Goal: Navigation & Orientation: Understand site structure

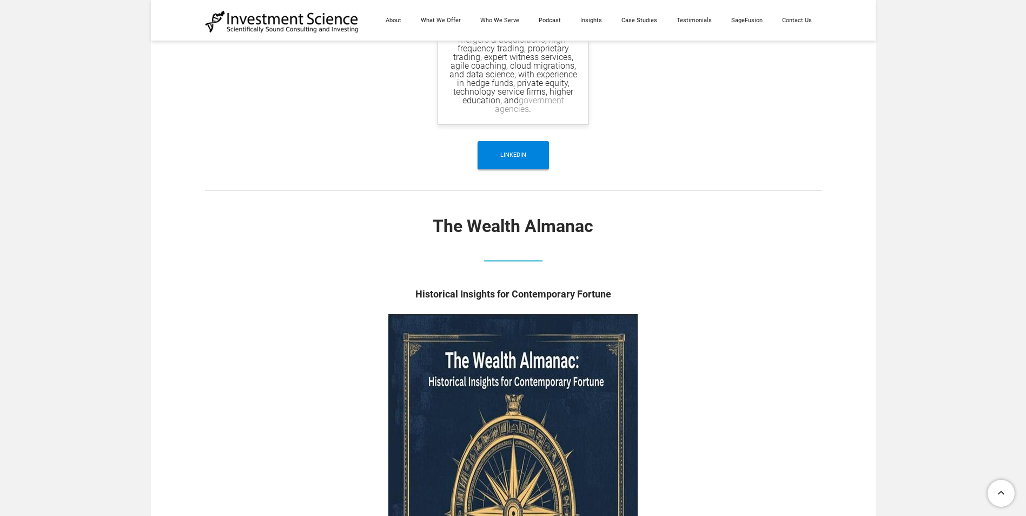
scroll to position [3245, 0]
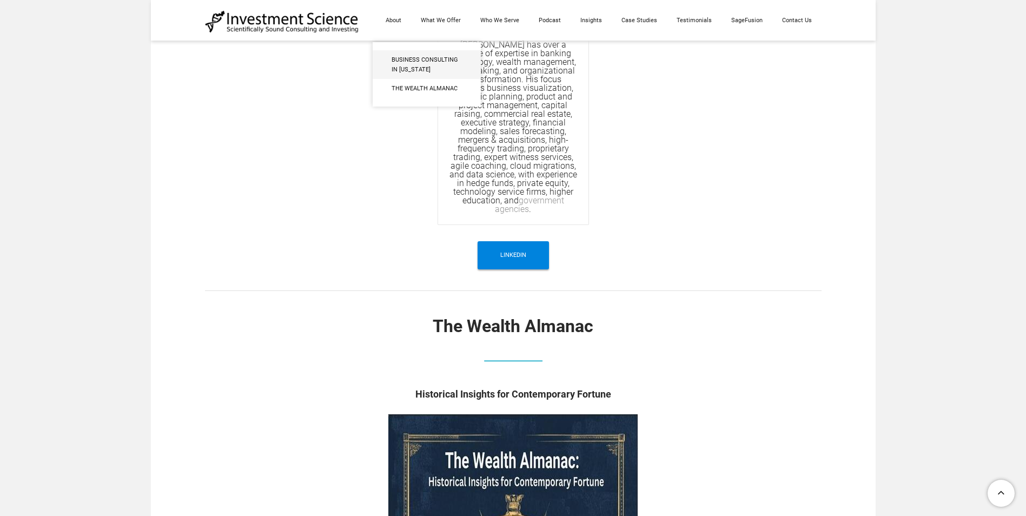
click at [401, 70] on span "Business Consulting in [US_STATE]" at bounding box center [427, 64] width 70 height 19
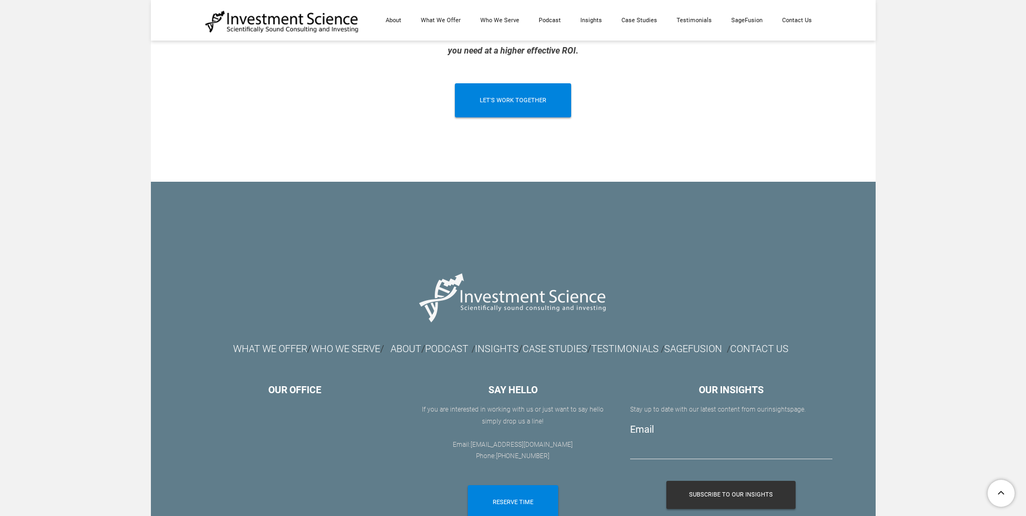
scroll to position [2744, 0]
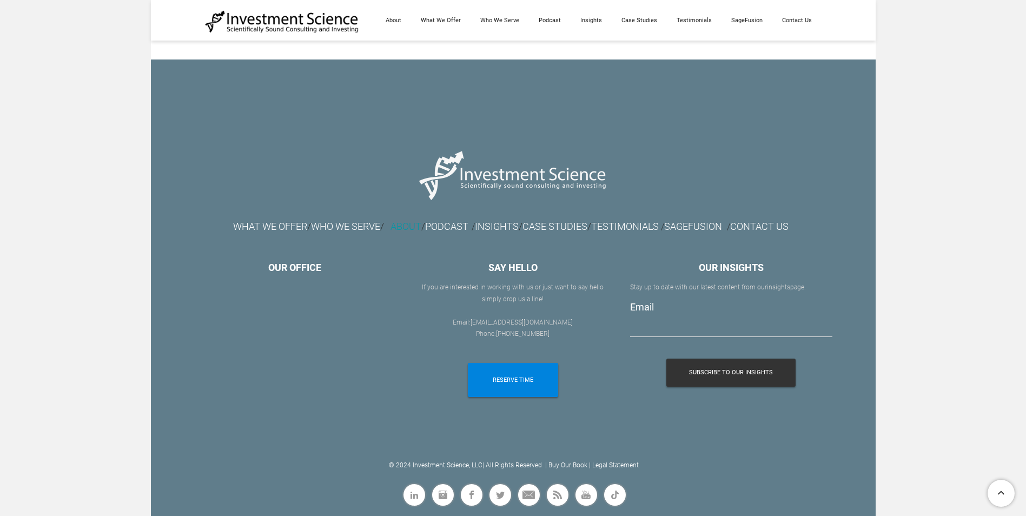
click at [399, 227] on link "ABOUT" at bounding box center [405, 226] width 31 height 11
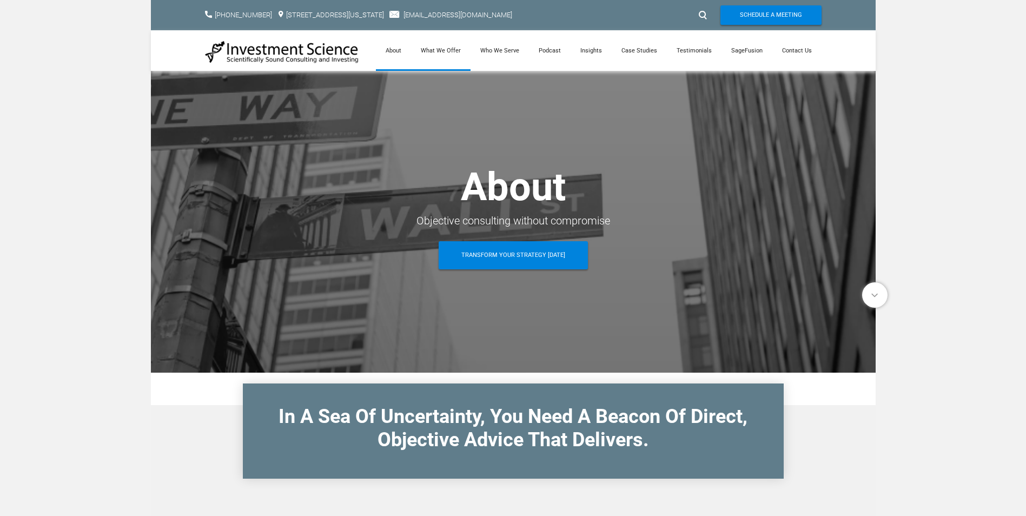
click at [450, 52] on link "What We Offer" at bounding box center [440, 50] width 59 height 41
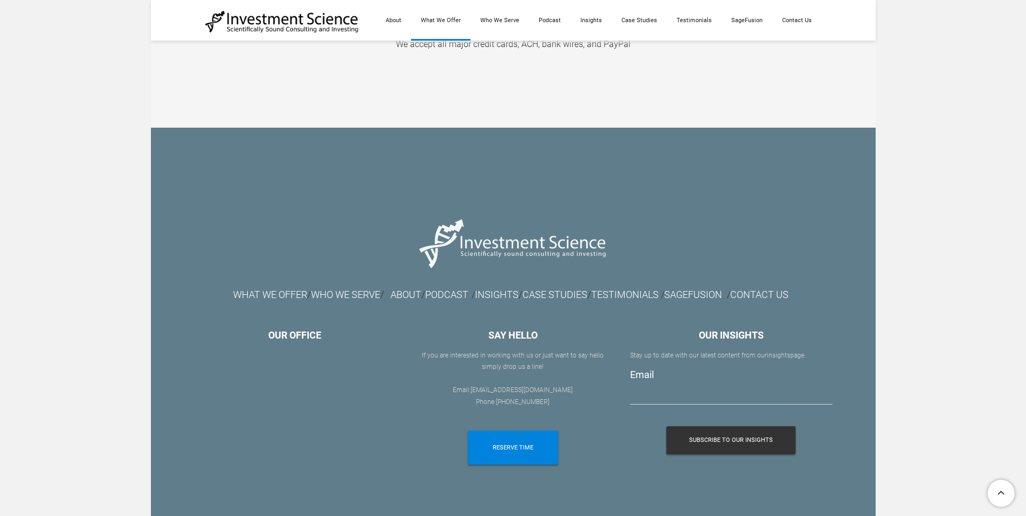
scroll to position [1714, 0]
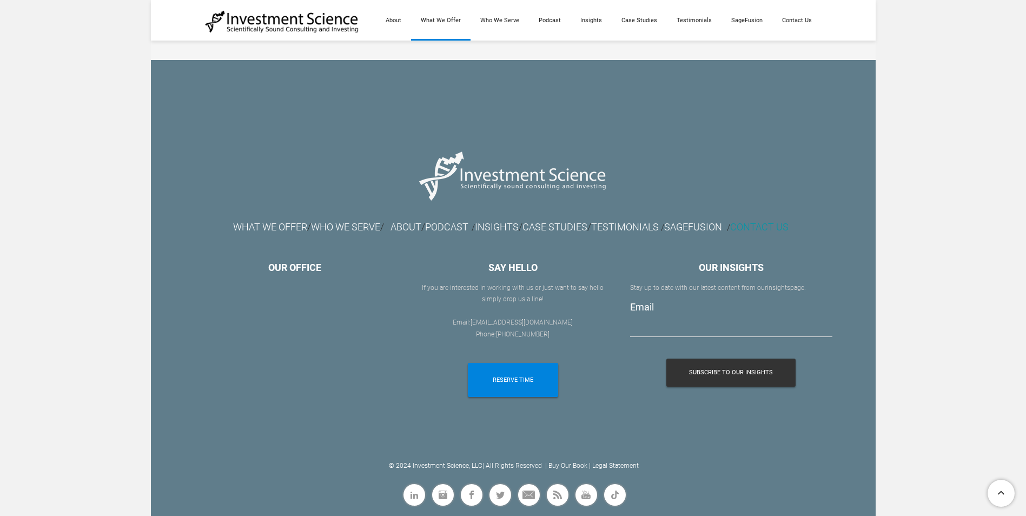
click at [778, 230] on link "CONTACT US" at bounding box center [759, 226] width 58 height 11
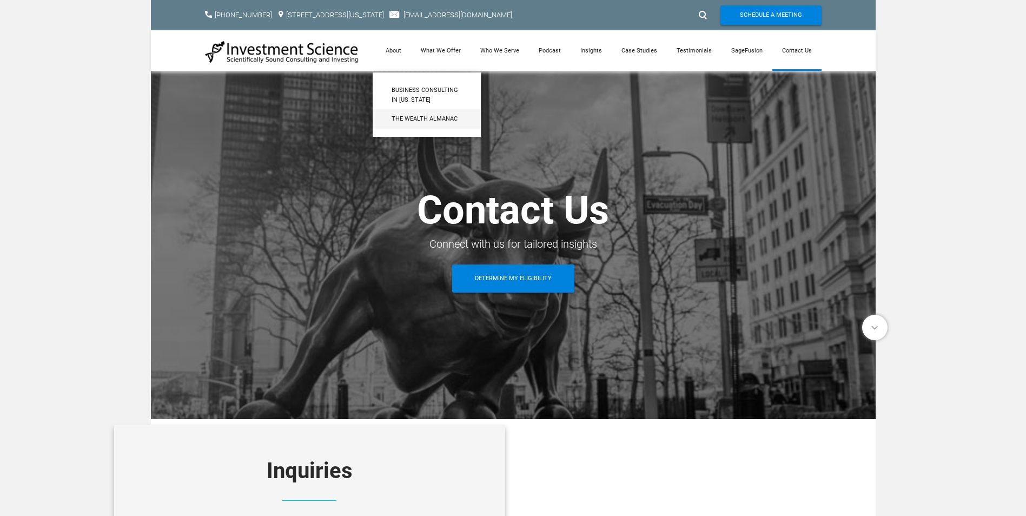
click at [410, 123] on span "The Wealth Almanac​" at bounding box center [427, 119] width 70 height 10
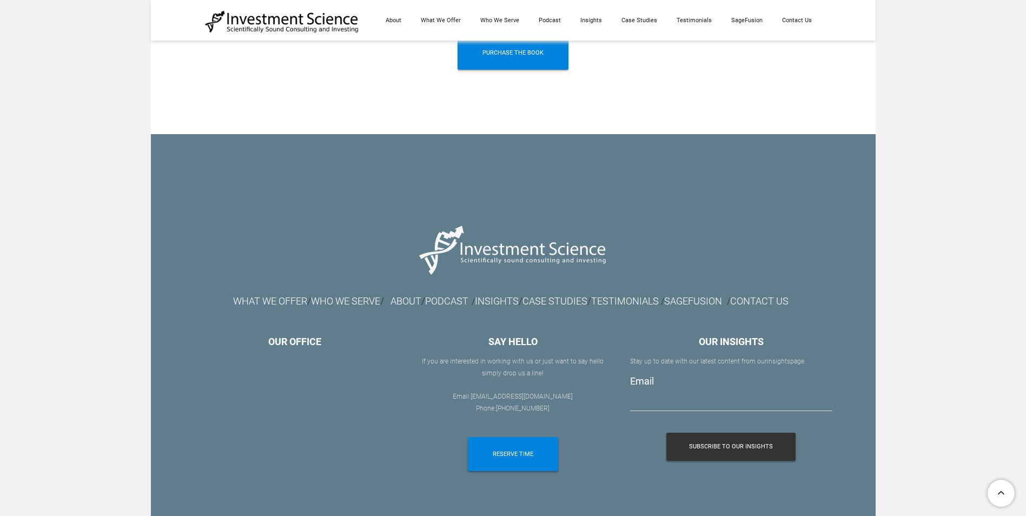
scroll to position [1948, 0]
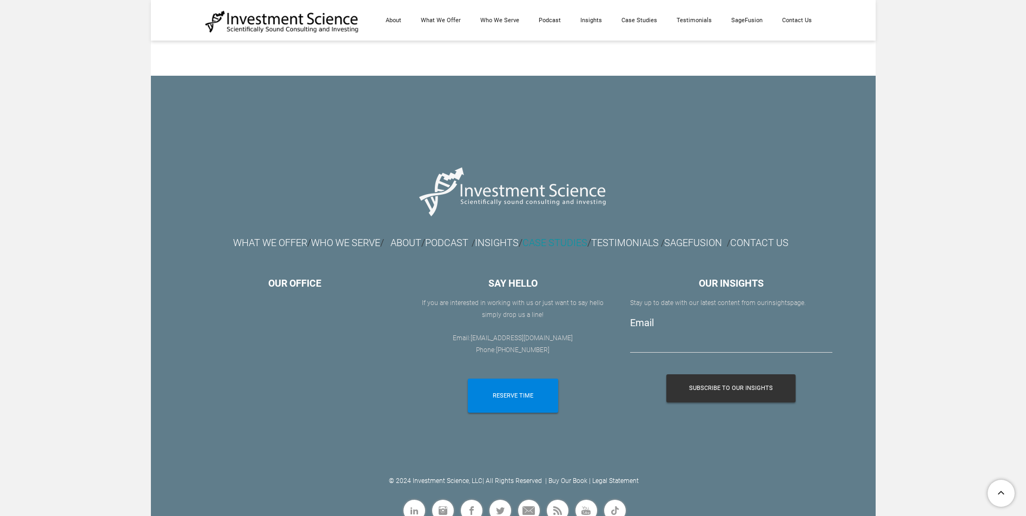
click at [567, 237] on link "CASE STUDIES" at bounding box center [554, 242] width 65 height 11
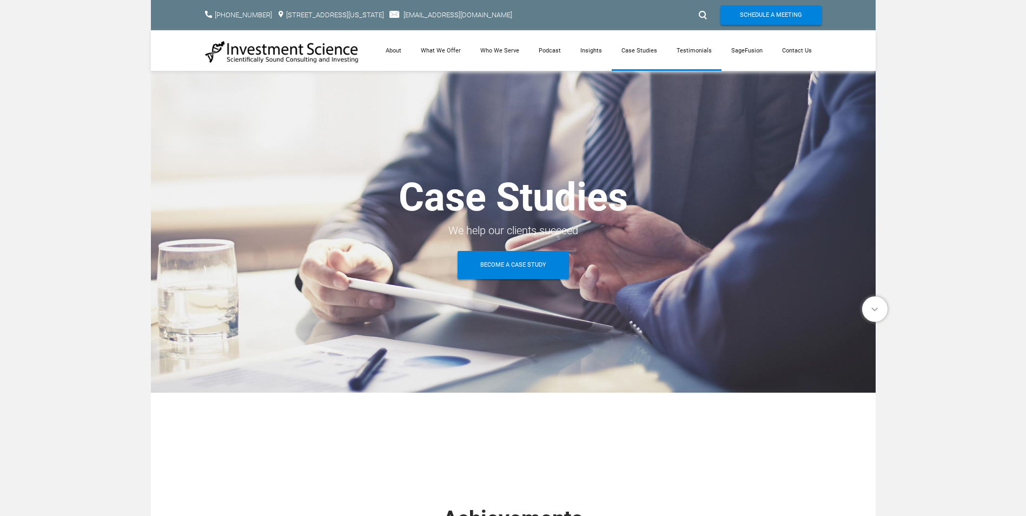
click at [696, 51] on link "Testimonials" at bounding box center [694, 50] width 55 height 41
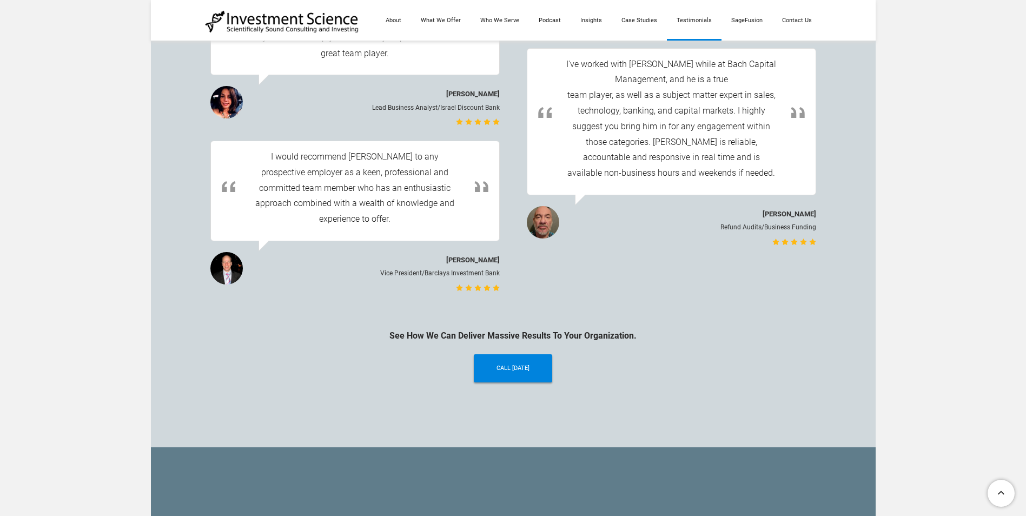
scroll to position [3161, 0]
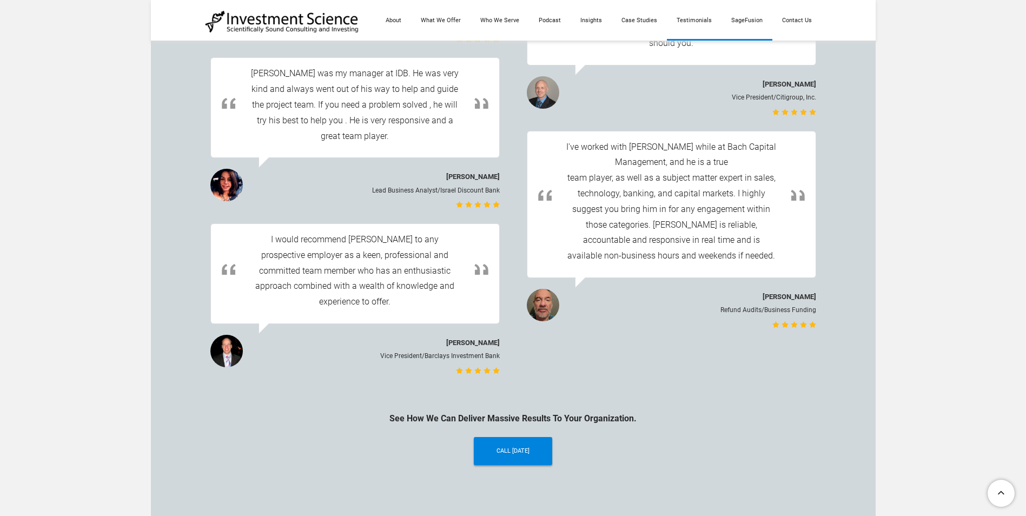
click at [746, 21] on link "SageFusion" at bounding box center [746, 20] width 51 height 41
